Goal: Transaction & Acquisition: Book appointment/travel/reservation

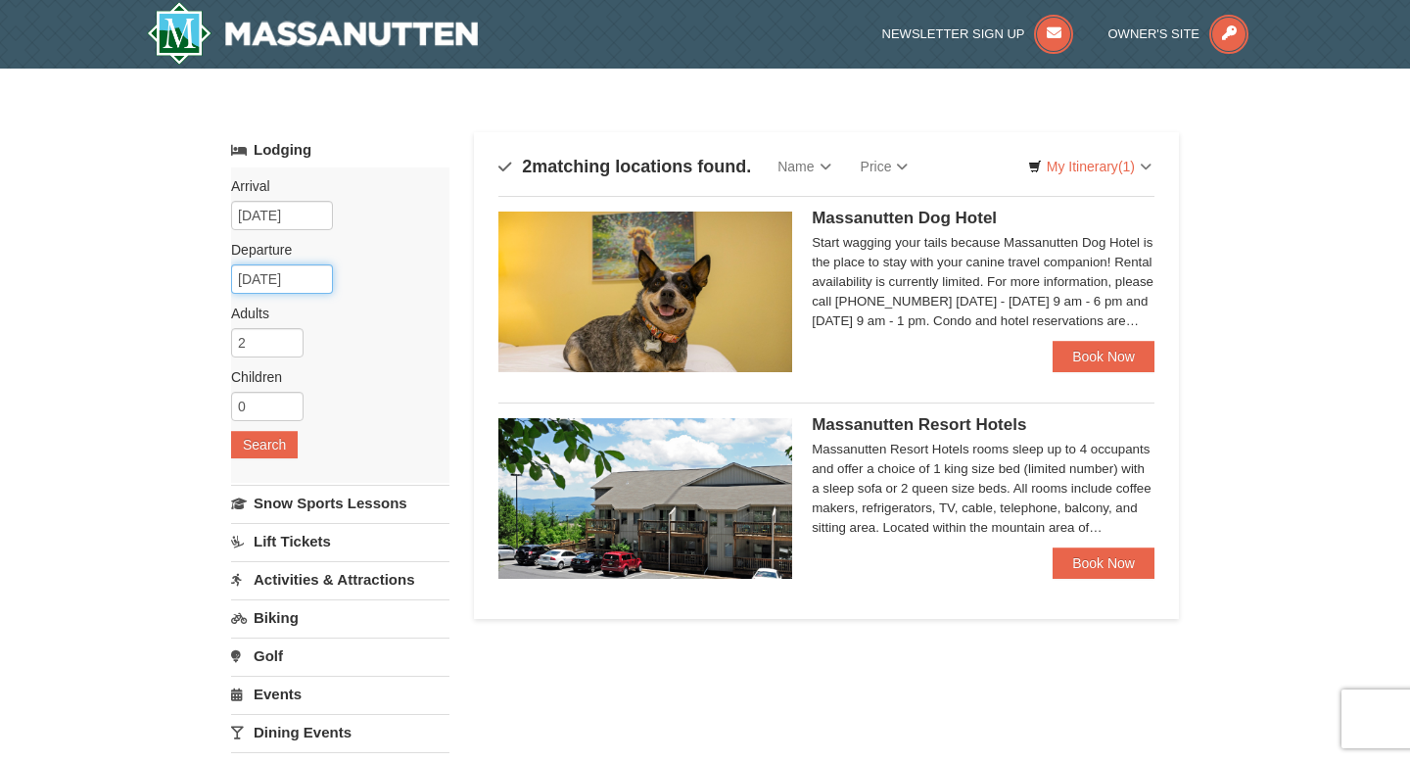
click at [314, 276] on input "[DATE]" at bounding box center [282, 278] width 102 height 29
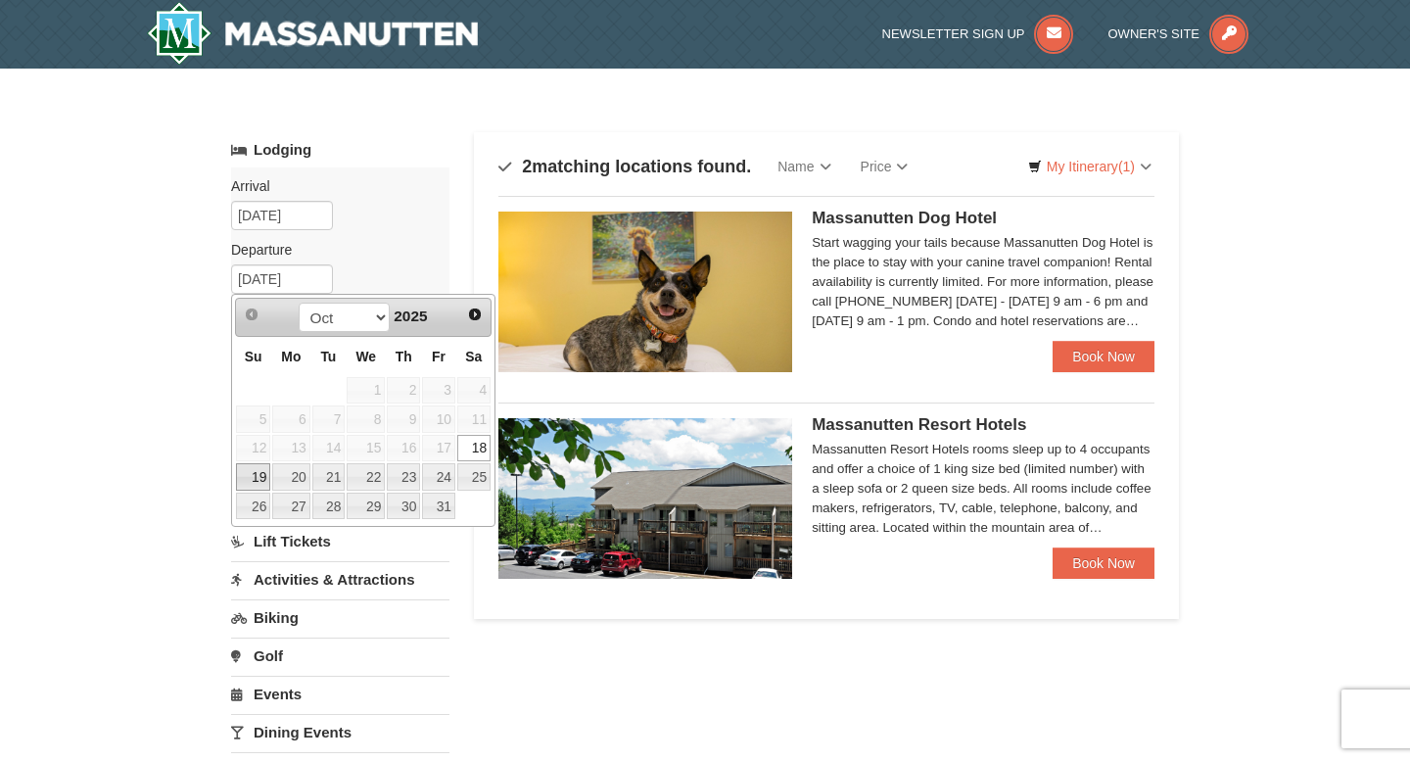
click at [251, 480] on link "19" at bounding box center [253, 476] width 34 height 27
type input "[DATE]"
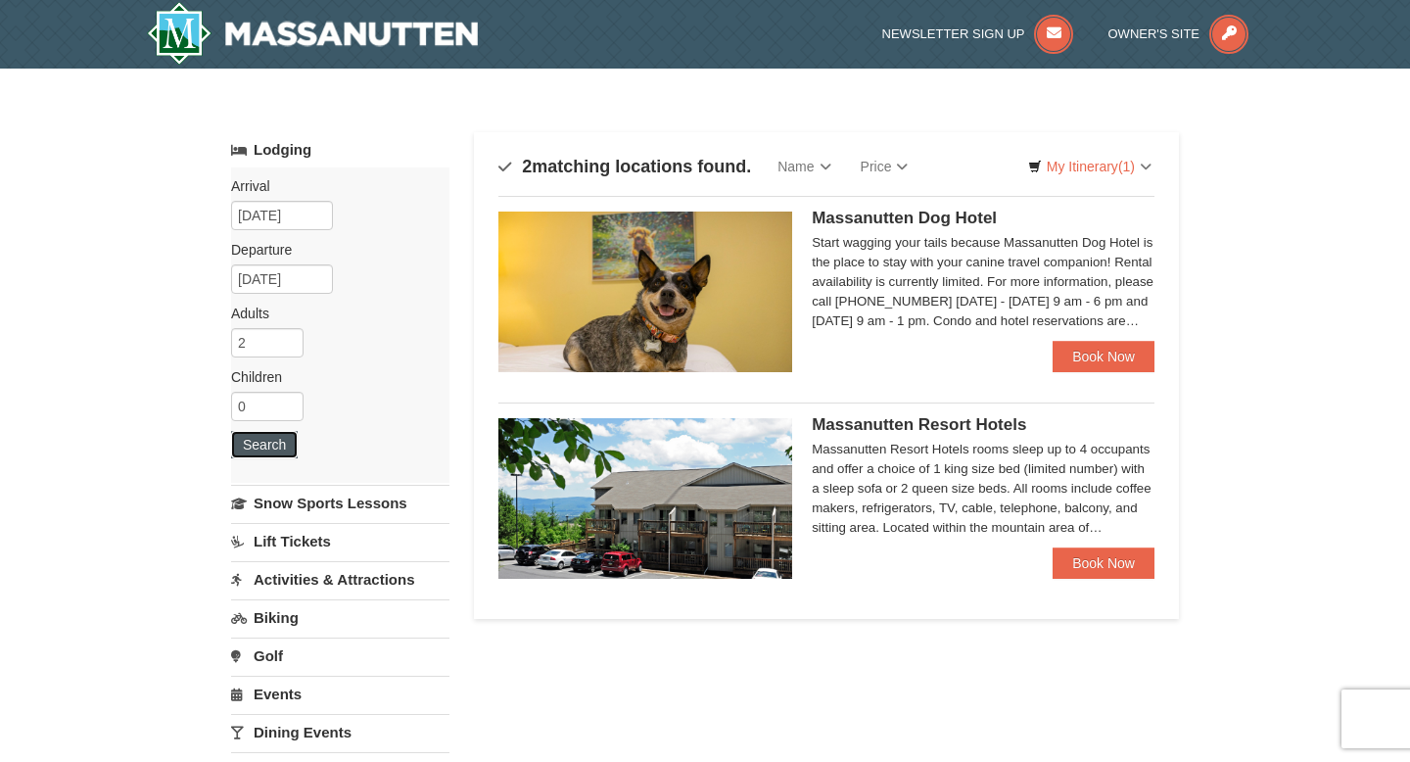
click at [268, 448] on button "Search" at bounding box center [264, 444] width 67 height 27
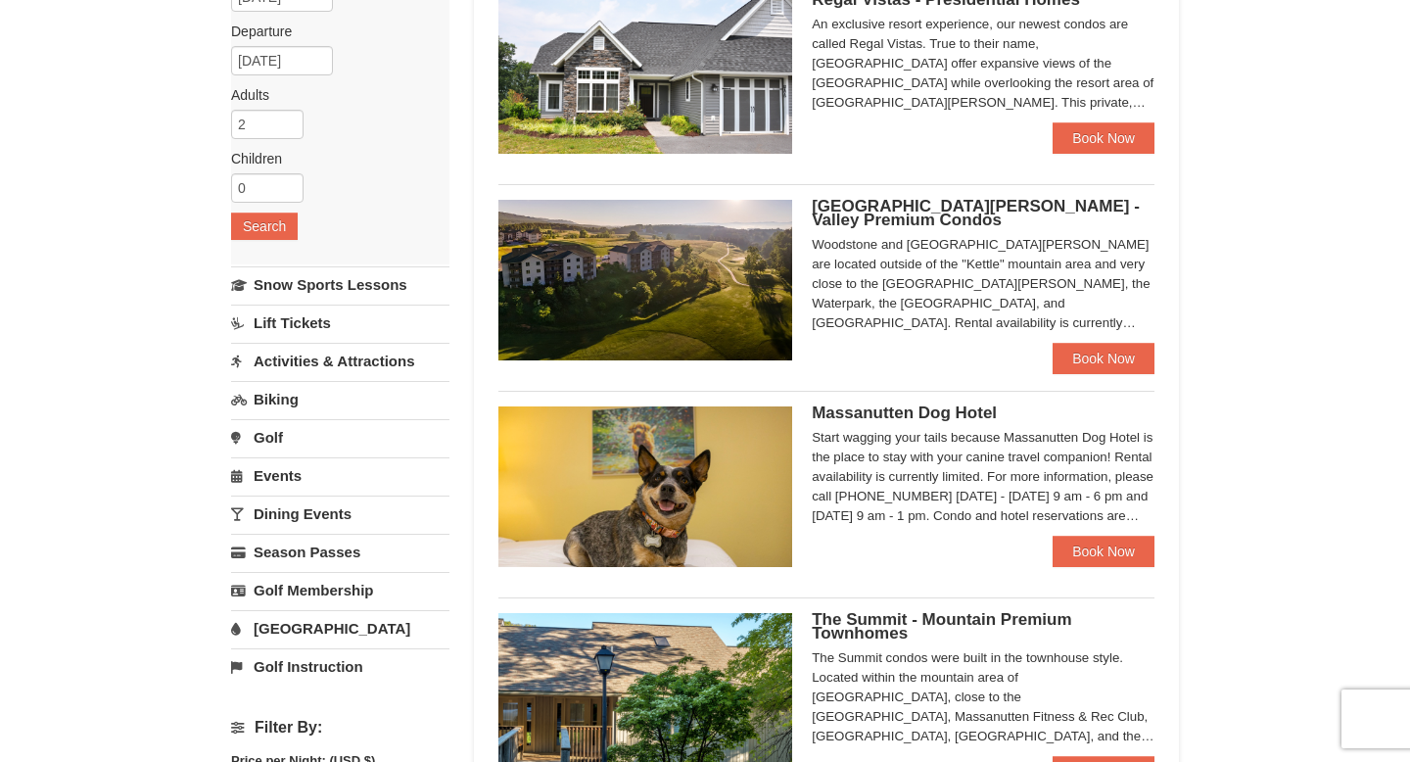
scroll to position [208, 0]
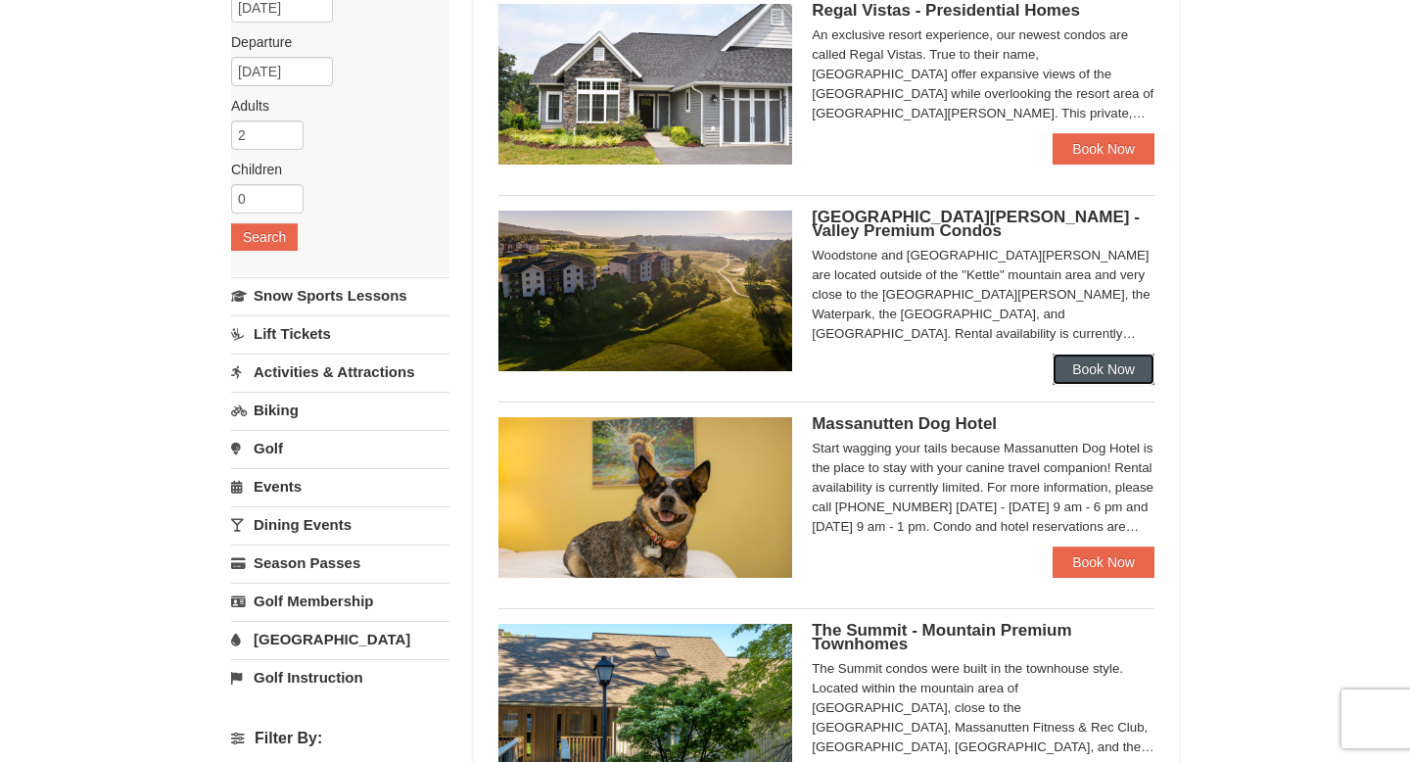
click at [1106, 376] on link "Book Now" at bounding box center [1104, 369] width 102 height 31
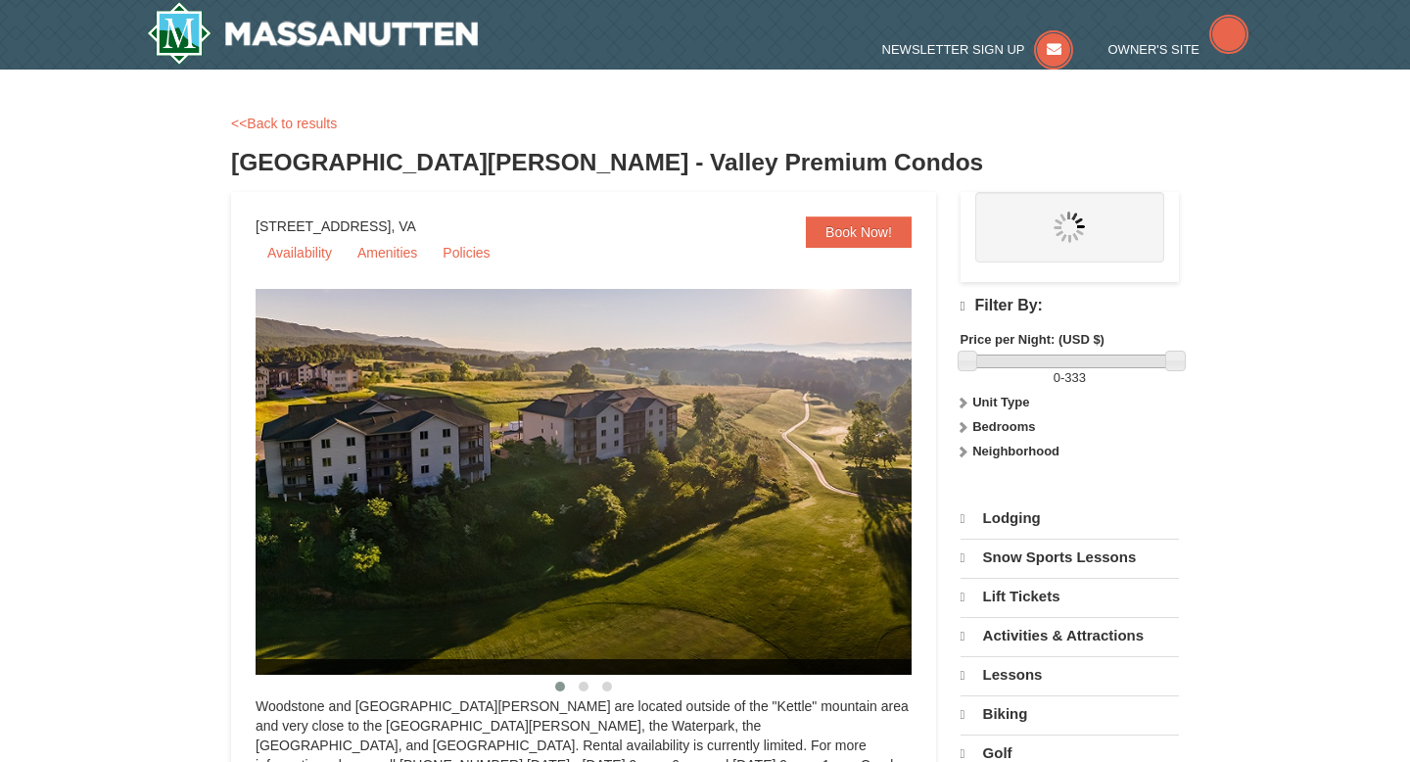
select select "10"
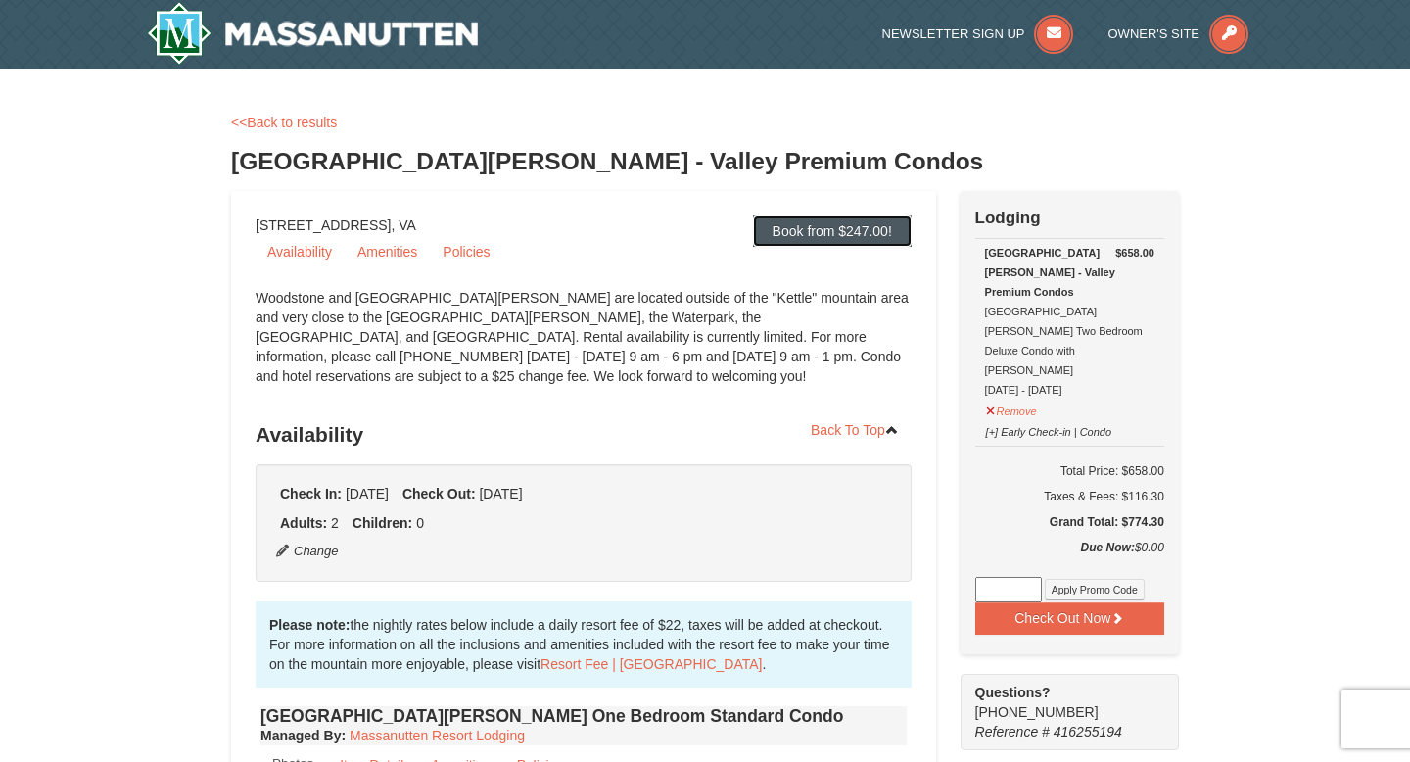
click at [796, 227] on link "Book from $247.00!" at bounding box center [832, 230] width 159 height 31
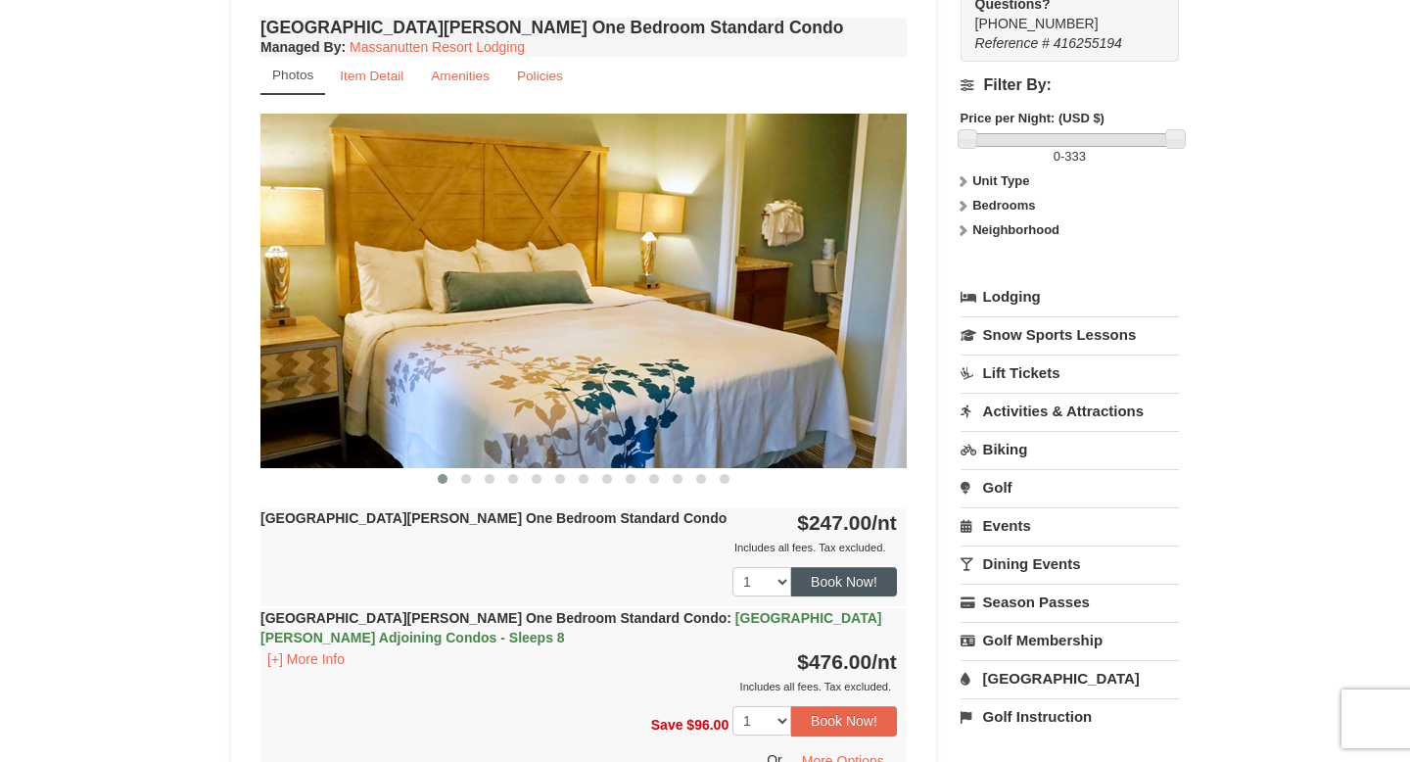
scroll to position [692, 0]
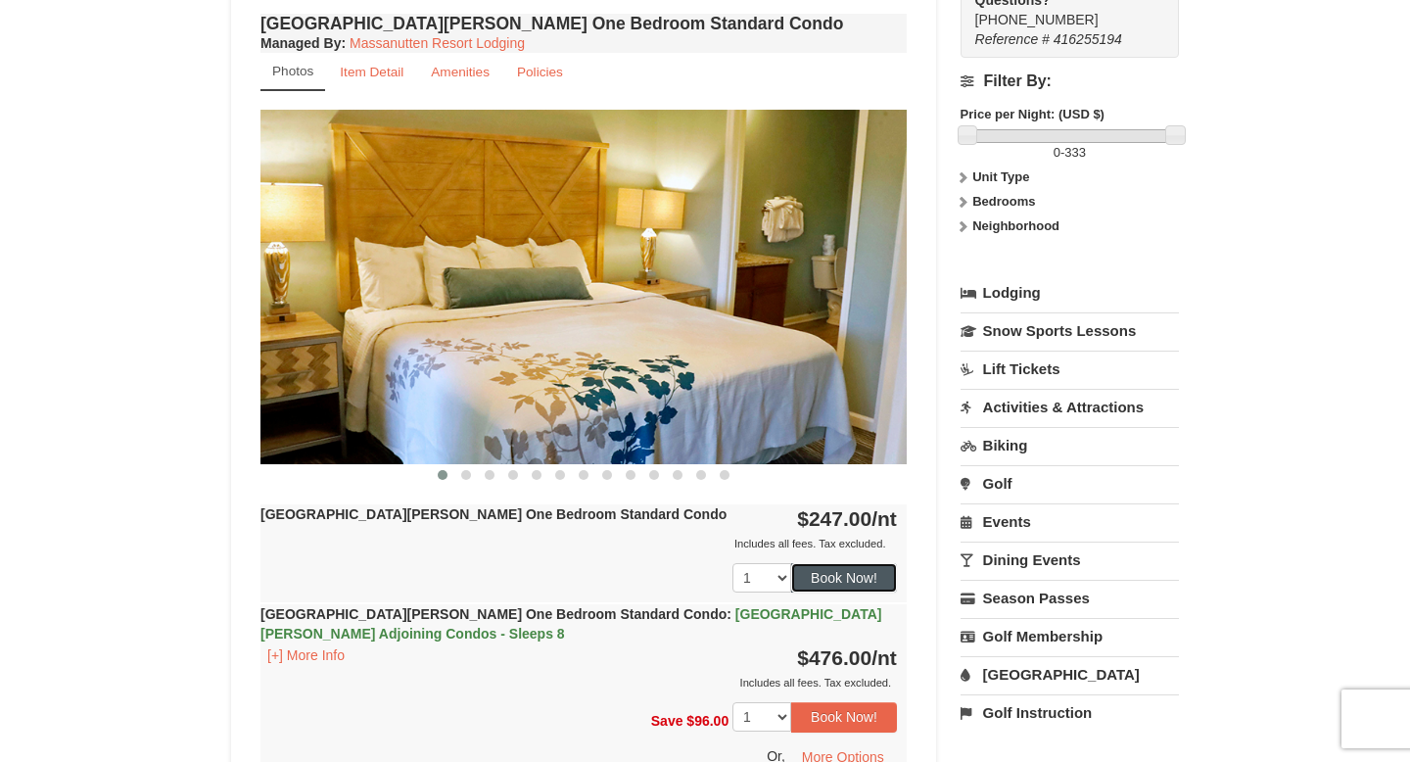
click at [842, 586] on button "Book Now!" at bounding box center [844, 577] width 106 height 29
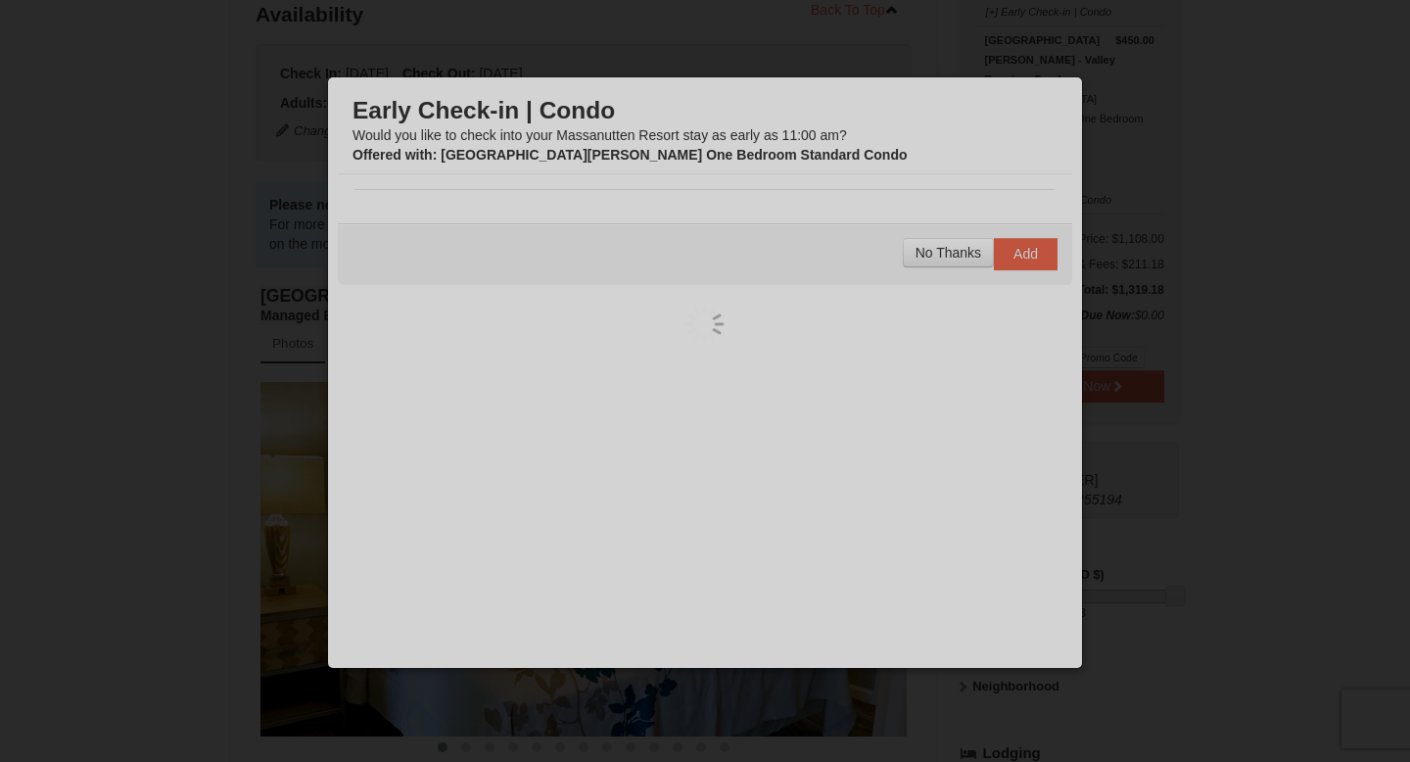
scroll to position [191, 0]
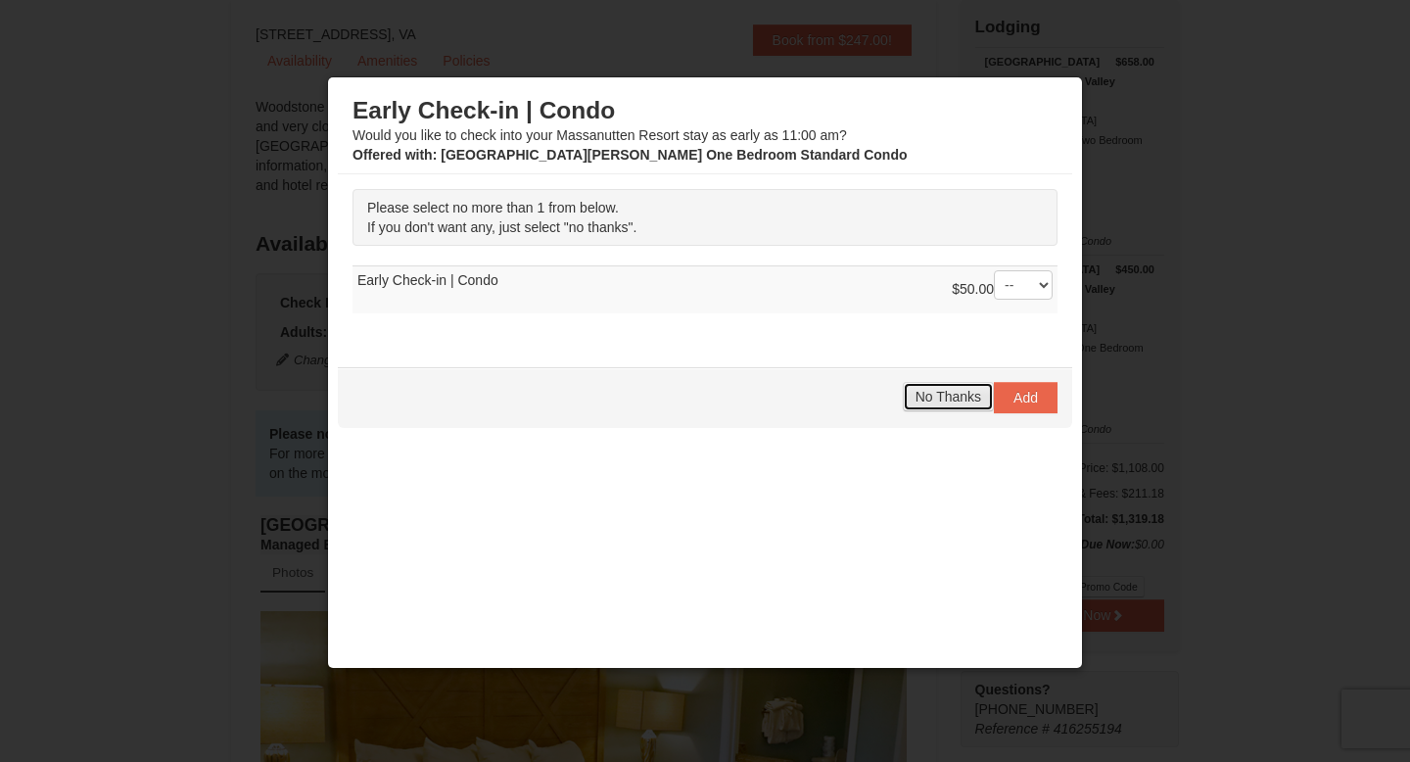
click at [946, 398] on span "No Thanks" at bounding box center [949, 397] width 66 height 16
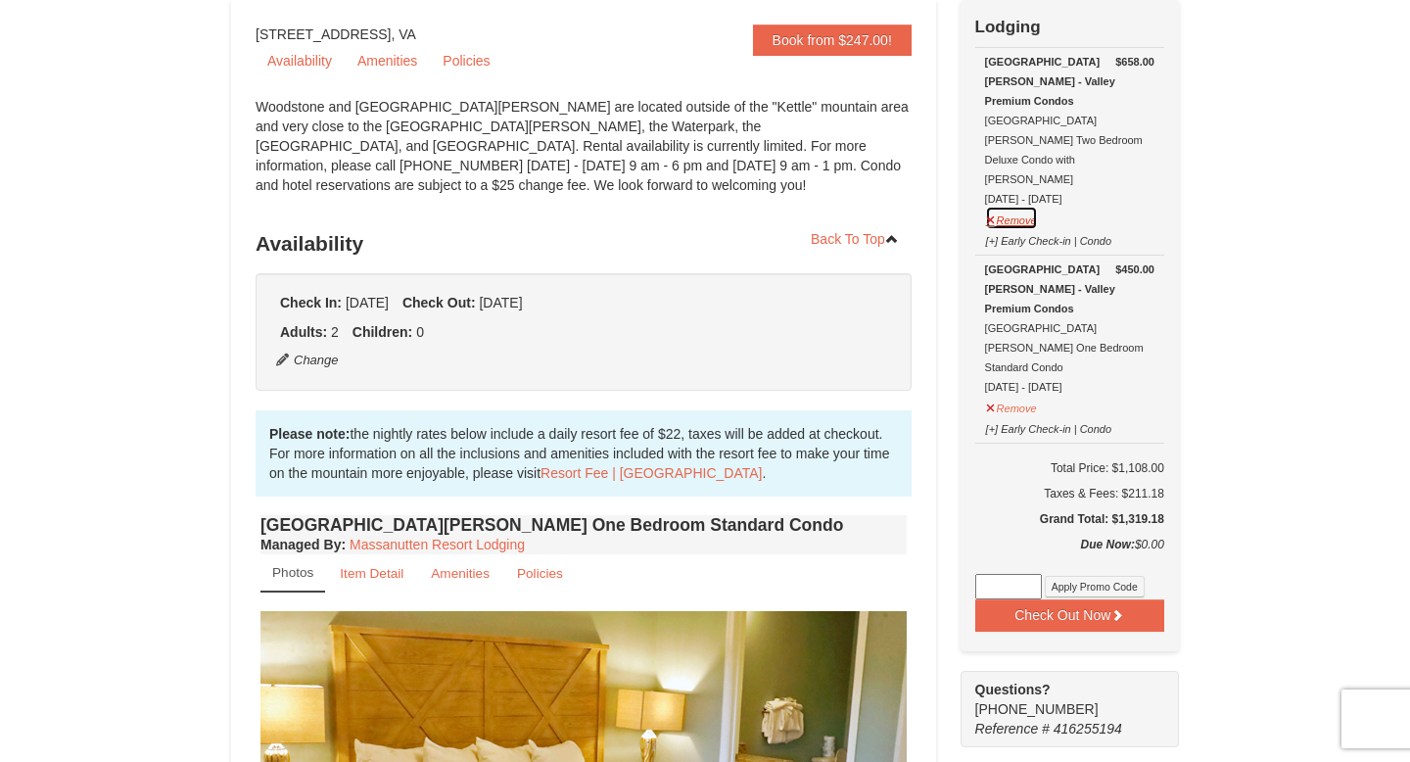
click at [1016, 206] on button "Remove" at bounding box center [1011, 218] width 53 height 24
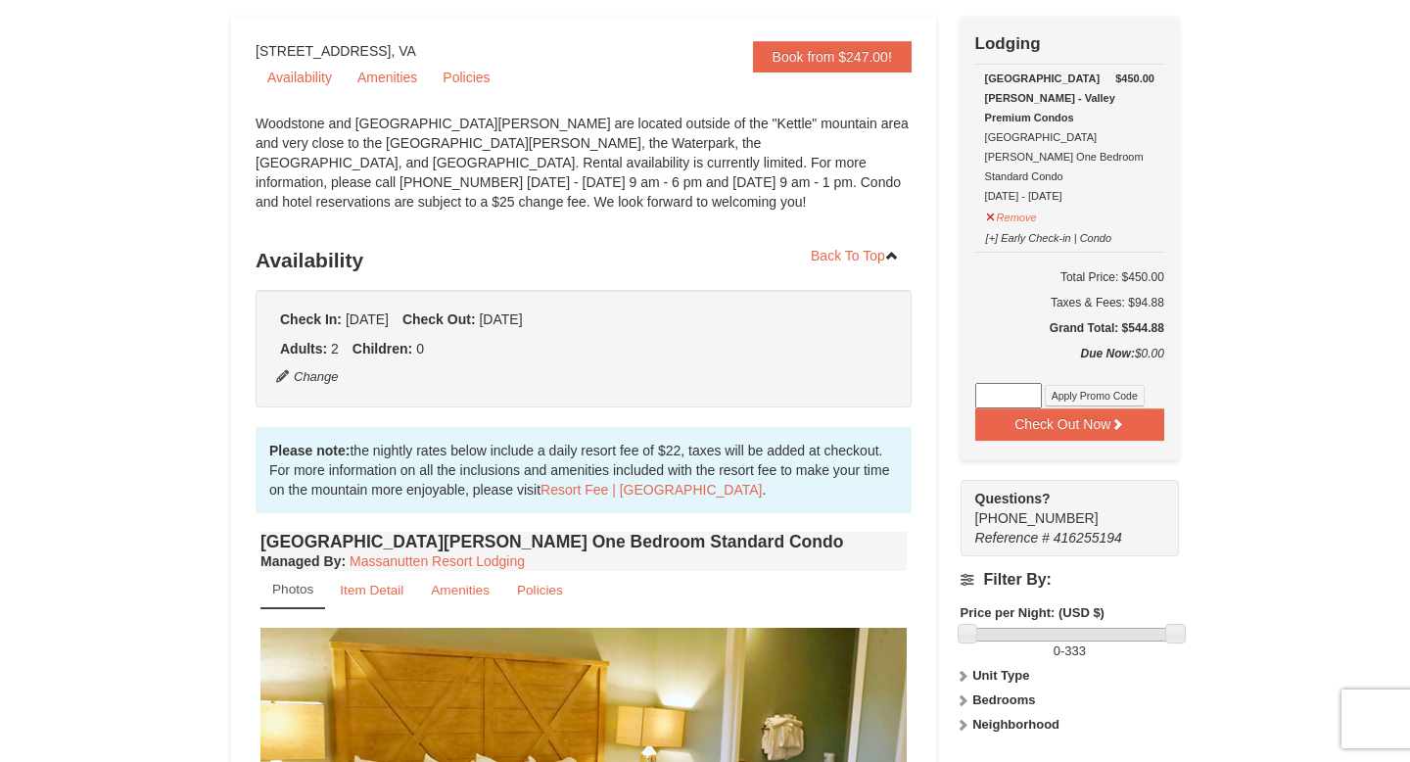
scroll to position [175, 0]
